Goal: Contribute content: Add original content to the website for others to see

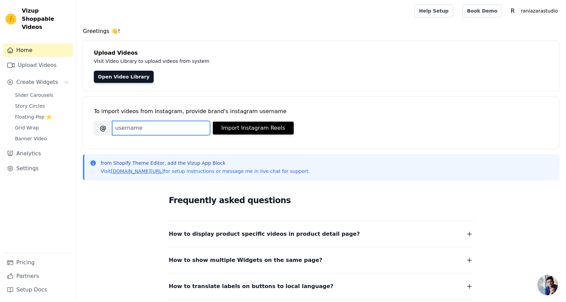
click at [132, 132] on input "Brand's Instagram Username" at bounding box center [161, 128] width 98 height 14
drag, startPoint x: 274, startPoint y: 13, endPoint x: 254, endPoint y: 5, distance: 21.2
click at [274, 13] on div at bounding box center [244, 11] width 325 height 22
click at [178, 120] on div "To import videos from Instagram, provide brand's instagram username Brand's Ins…" at bounding box center [321, 117] width 455 height 41
click at [170, 129] on input "Brand's Instagram Username" at bounding box center [161, 128] width 98 height 14
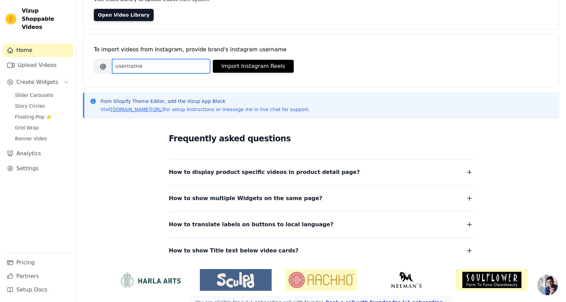
scroll to position [45, 0]
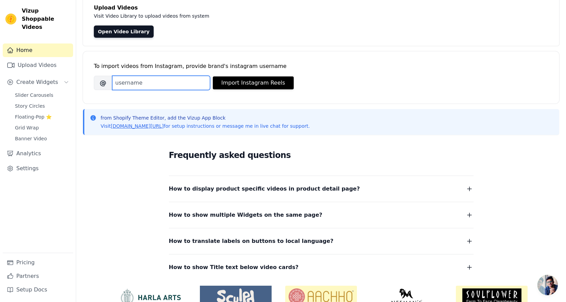
click at [158, 85] on input "Brand's Instagram Username" at bounding box center [161, 83] width 98 height 14
type input "raniazarastudio"
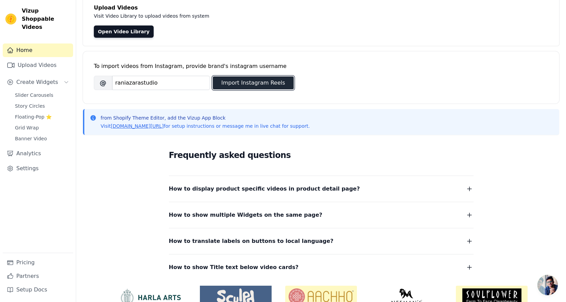
click at [231, 87] on button "Import Instagram Reels" at bounding box center [253, 82] width 81 height 13
click at [323, 37] on div "Open Video Library" at bounding box center [321, 31] width 455 height 12
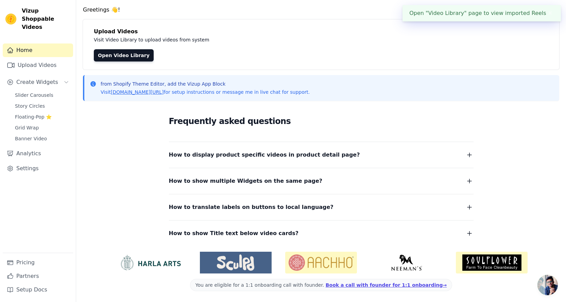
scroll to position [21, 0]
click at [111, 55] on link "Open Video Library" at bounding box center [124, 55] width 60 height 12
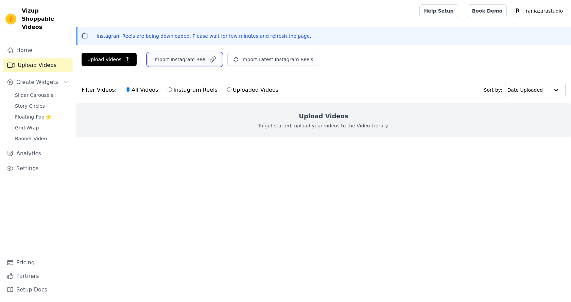
click at [190, 61] on button "Import Instagram Reel" at bounding box center [185, 59] width 74 height 13
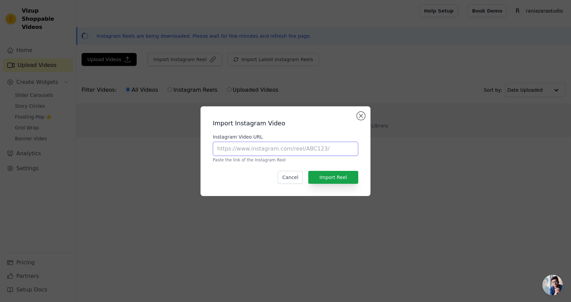
click at [277, 150] on input "Instagram Video URL" at bounding box center [286, 149] width 146 height 14
click at [244, 151] on input "Instagram Video URL" at bounding box center [286, 149] width 146 height 14
paste input "[URL][DOMAIN_NAME]"
type input "[URL][DOMAIN_NAME]"
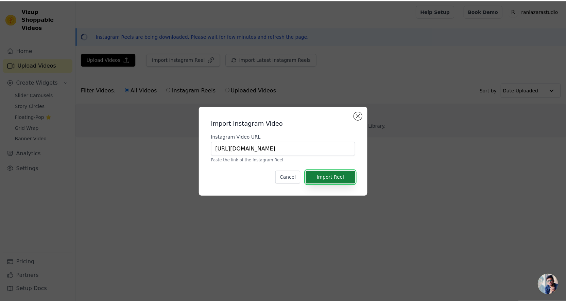
scroll to position [0, 0]
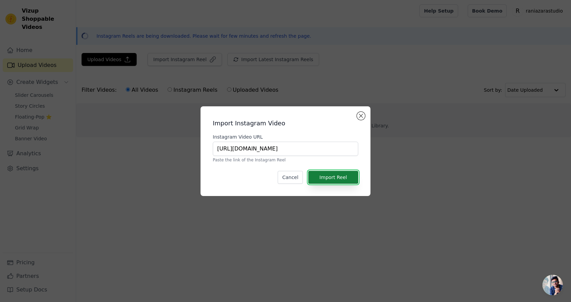
click at [325, 179] on button "Import Reel" at bounding box center [333, 177] width 50 height 13
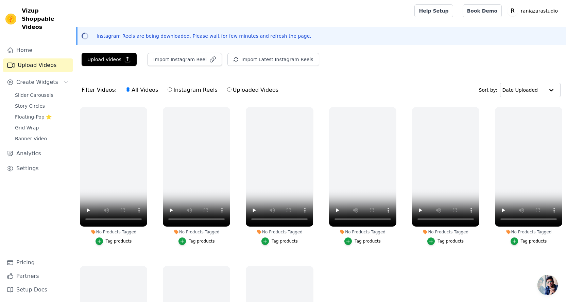
click at [235, 90] on label "Uploaded Videos" at bounding box center [253, 90] width 52 height 9
click at [232, 90] on input "Uploaded Videos" at bounding box center [229, 89] width 4 height 4
radio input "true"
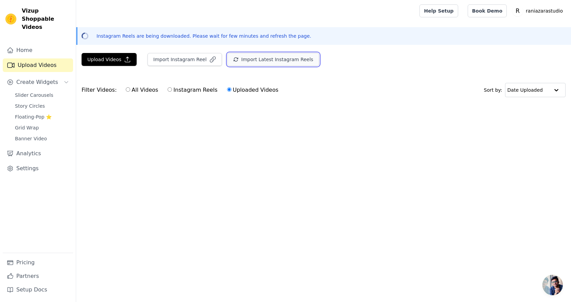
click at [249, 62] on button "Import Latest Instagram Reels" at bounding box center [273, 59] width 92 height 13
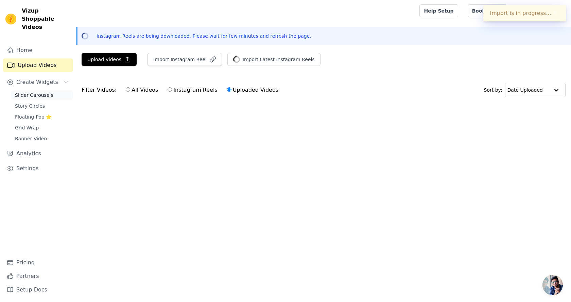
click at [45, 92] on span "Slider Carousels" at bounding box center [34, 95] width 38 height 7
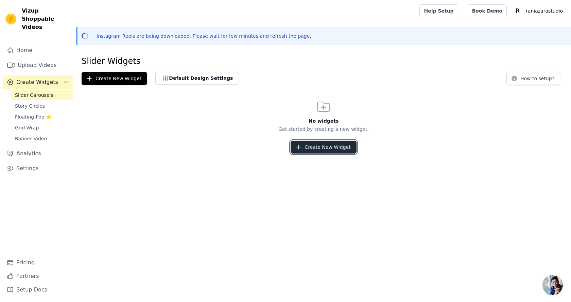
click at [337, 146] on button "Create New Widget" at bounding box center [324, 147] width 66 height 13
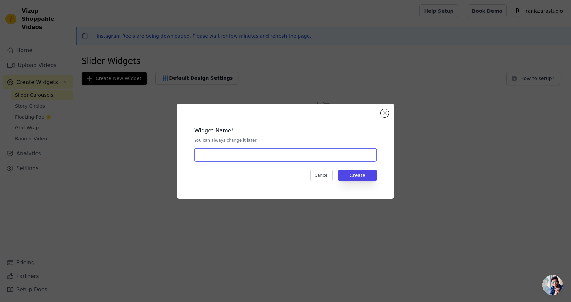
click at [237, 154] on input "text" at bounding box center [285, 155] width 182 height 13
type input "Exhibition"
click at [364, 175] on button "Create" at bounding box center [357, 176] width 38 height 12
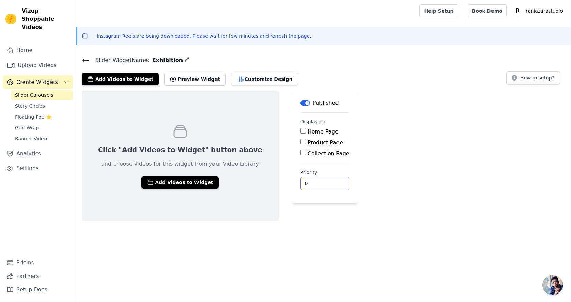
click at [301, 185] on input "0" at bounding box center [325, 183] width 49 height 13
click at [279, 221] on html "Vizup Shoppable Videos Home Upload Videos Create Widgets Slider Carousels Story…" at bounding box center [285, 110] width 571 height 221
click at [301, 105] on button "Label" at bounding box center [306, 102] width 10 height 5
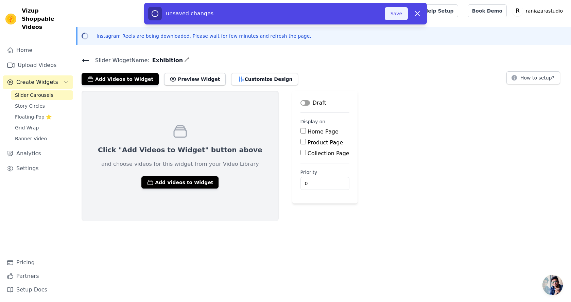
click at [393, 19] on button "Save" at bounding box center [396, 13] width 23 height 13
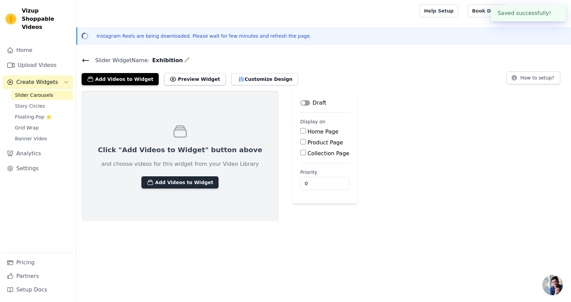
click at [165, 185] on button "Add Videos to Widget" at bounding box center [179, 182] width 77 height 12
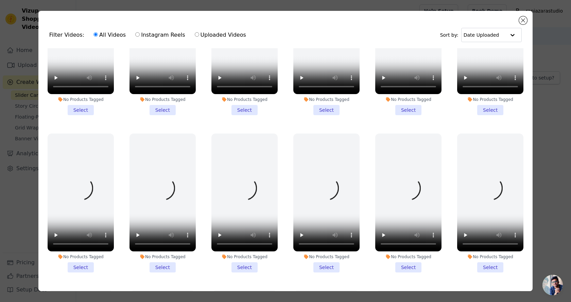
scroll to position [21, 0]
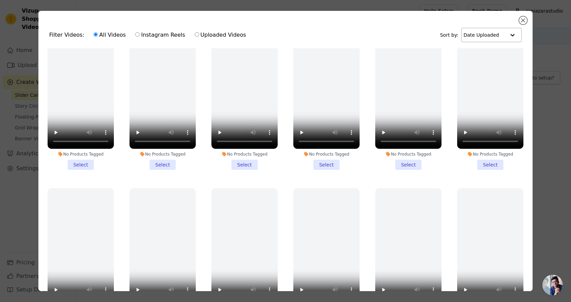
click at [489, 34] on input "text" at bounding box center [485, 35] width 42 height 14
click at [482, 58] on div "Date Created" at bounding box center [489, 56] width 57 height 8
click at [357, 38] on div "Filter Videos: All Videos Instagram Reels Uploaded Videos Sort by: Option Date …" at bounding box center [285, 35] width 483 height 27
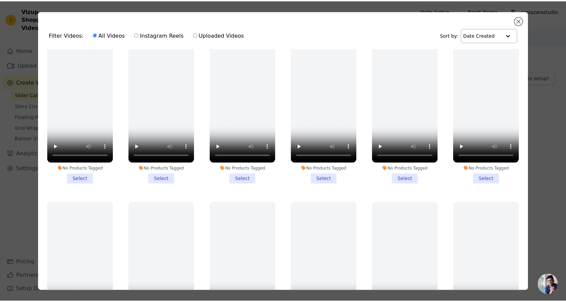
scroll to position [0, 0]
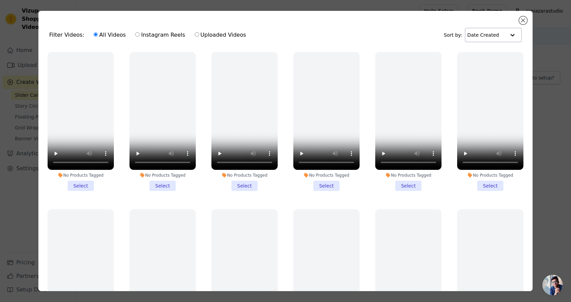
click at [135, 35] on input "Instagram Reels" at bounding box center [137, 34] width 4 height 4
radio input "true"
click at [214, 41] on div "All Videos Instagram Reels Uploaded Videos" at bounding box center [170, 35] width 160 height 16
click at [194, 34] on label "Uploaded Videos" at bounding box center [220, 35] width 52 height 9
click at [195, 34] on input "Uploaded Videos" at bounding box center [197, 34] width 4 height 4
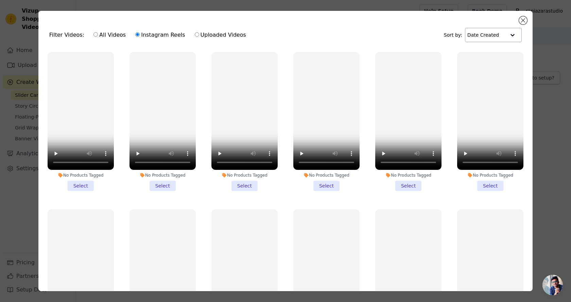
radio input "true"
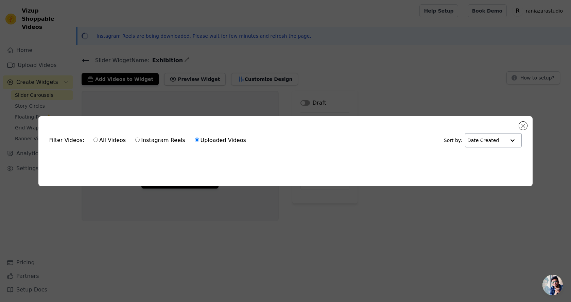
click at [300, 160] on ul at bounding box center [285, 159] width 483 height 11
click at [522, 122] on button "Close modal" at bounding box center [523, 126] width 8 height 8
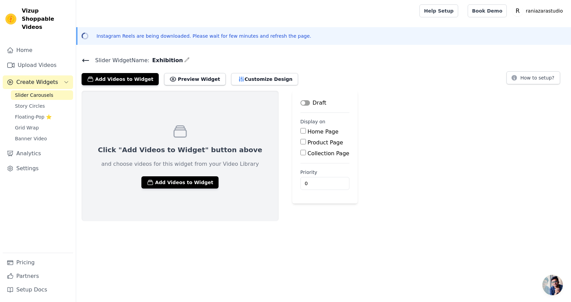
click at [389, 148] on div "Click "Add Videos to Widget" button above and choose videos for this widget fro…" at bounding box center [323, 156] width 495 height 131
click at [30, 58] on link "Upload Videos" at bounding box center [38, 65] width 70 height 14
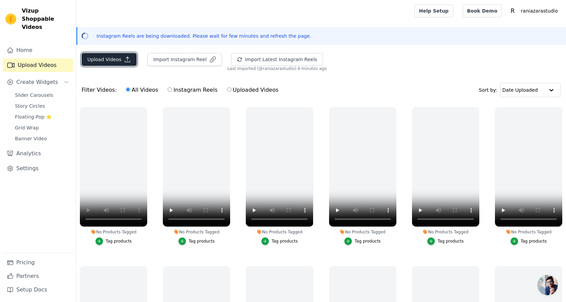
click at [107, 56] on button "Upload Videos" at bounding box center [109, 59] width 55 height 13
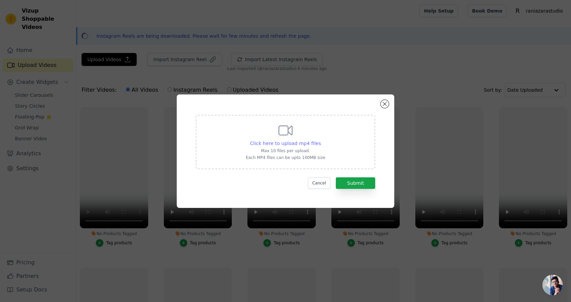
click at [268, 142] on span "Click here to upload mp4 files" at bounding box center [285, 143] width 71 height 5
click at [321, 140] on input "Click here to upload mp4 files Max 10 files per upload. Each MP4 files can be u…" at bounding box center [321, 140] width 0 height 0
type input "C:\fakepath\WhatsApp Video [DATE] 13.46.17.mp4"
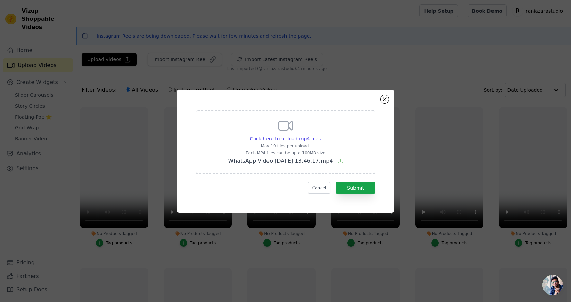
click at [280, 100] on div "Click here to upload mp4 files Max 10 files per upload. Each MP4 files can be u…" at bounding box center [286, 151] width 218 height 123
click at [355, 186] on button "Submit" at bounding box center [355, 188] width 39 height 12
